Goal: Task Accomplishment & Management: Use online tool/utility

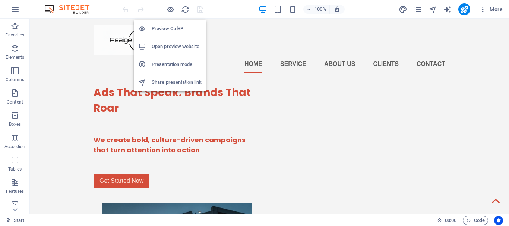
click at [172, 47] on h6 "Open preview website" at bounding box center [177, 46] width 50 height 9
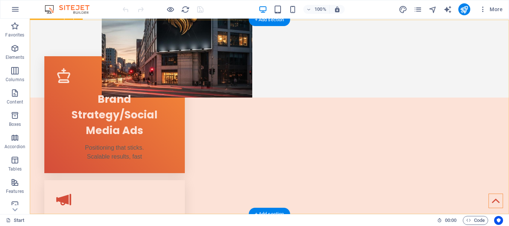
scroll to position [266, 0]
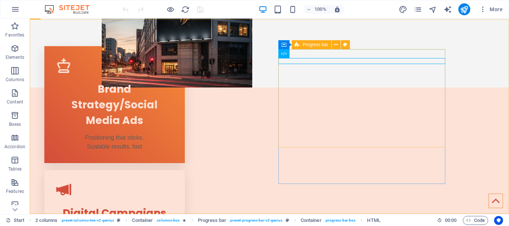
click at [298, 46] on icon at bounding box center [297, 44] width 5 height 9
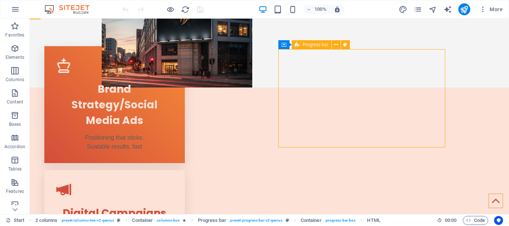
drag, startPoint x: 298, startPoint y: 46, endPoint x: 136, endPoint y: 27, distance: 162.4
click at [298, 46] on icon at bounding box center [297, 44] width 5 height 9
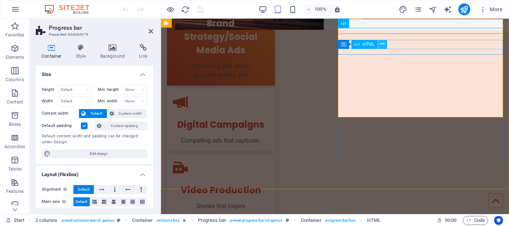
click at [383, 45] on icon at bounding box center [382, 44] width 4 height 8
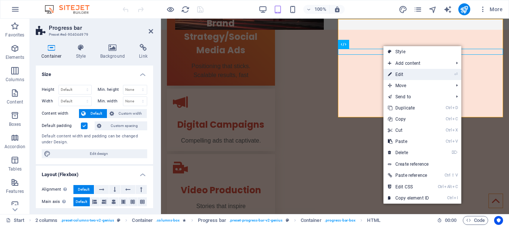
click at [407, 73] on link "⏎ Edit" at bounding box center [408, 74] width 50 height 11
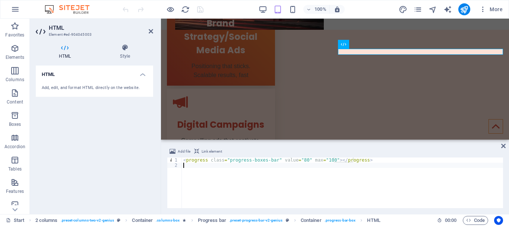
click at [386, 166] on div "< progress class = "progress-boxes-bar" value = "80" max = "100" > </ progress >" at bounding box center [342, 188] width 321 height 61
click at [388, 172] on div "< progress class = "progress-boxes-bar" value = "80" max = "100" > </ progress >" at bounding box center [342, 188] width 321 height 61
click at [503, 148] on icon at bounding box center [503, 146] width 4 height 6
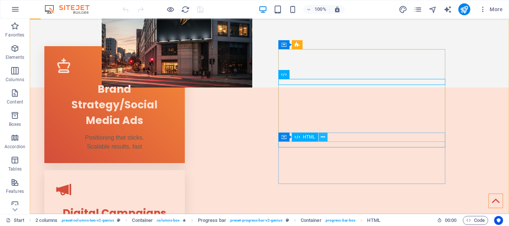
click at [320, 136] on button at bounding box center [323, 137] width 9 height 9
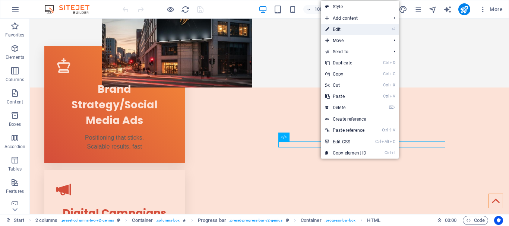
click at [351, 29] on link "⏎ Edit" at bounding box center [346, 29] width 50 height 11
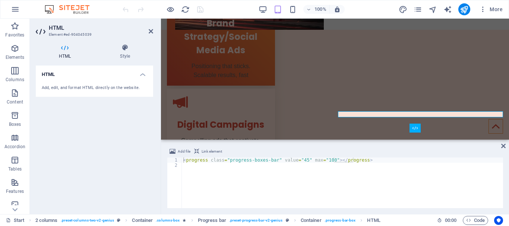
click at [69, 55] on h4 "HTML" at bounding box center [66, 52] width 61 height 16
click at [298, 160] on div "< progress class = "progress-boxes-bar" value = "45" max = "100" > </ progress >" at bounding box center [342, 188] width 321 height 61
type textarea "<progress class="progress-boxes-bar" value="95" max="100"></progress>"
click at [368, 179] on div "< progress class = "progress-boxes-bar" value = "95" max = "100" > </ progress >" at bounding box center [342, 188] width 321 height 61
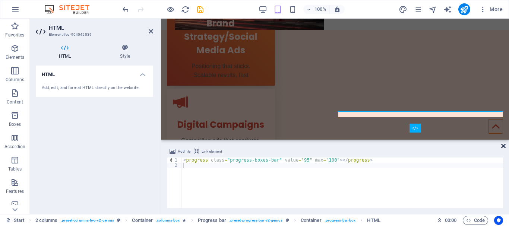
click at [505, 145] on icon at bounding box center [503, 146] width 4 height 6
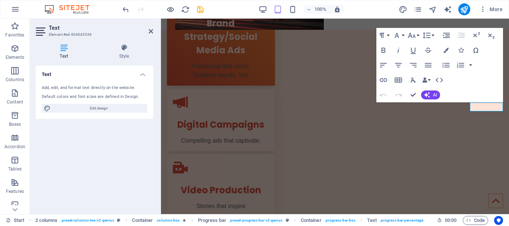
click at [67, 45] on icon at bounding box center [64, 47] width 56 height 7
click at [428, 94] on icon "button" at bounding box center [427, 95] width 6 height 6
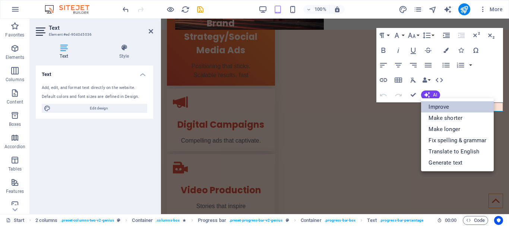
click at [431, 107] on link "Improve" at bounding box center [457, 106] width 73 height 11
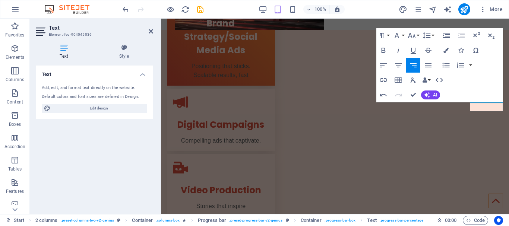
click at [136, 157] on div "Text Add, edit, and format text directly on the website. Default colors and fon…" at bounding box center [94, 137] width 117 height 143
click at [138, 157] on div "Text Add, edit, and format text directly on the website. Default colors and fon…" at bounding box center [94, 137] width 117 height 143
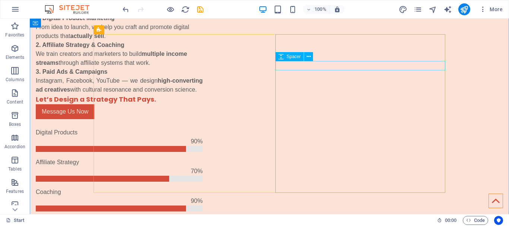
scroll to position [684, 0]
